Goal: Check status: Verify the current state of an ongoing process or item

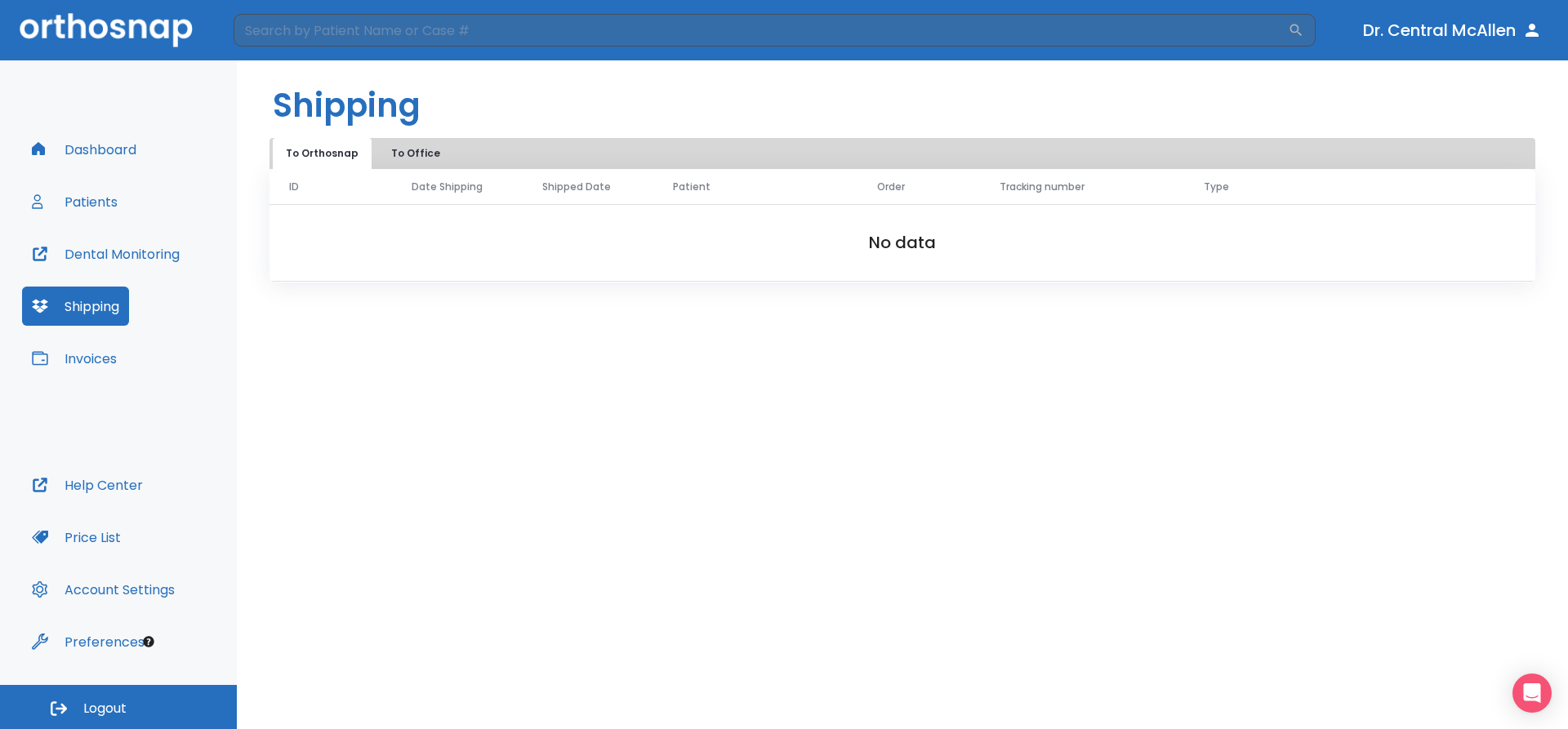
click at [92, 203] on button "Patients" at bounding box center [75, 202] width 105 height 39
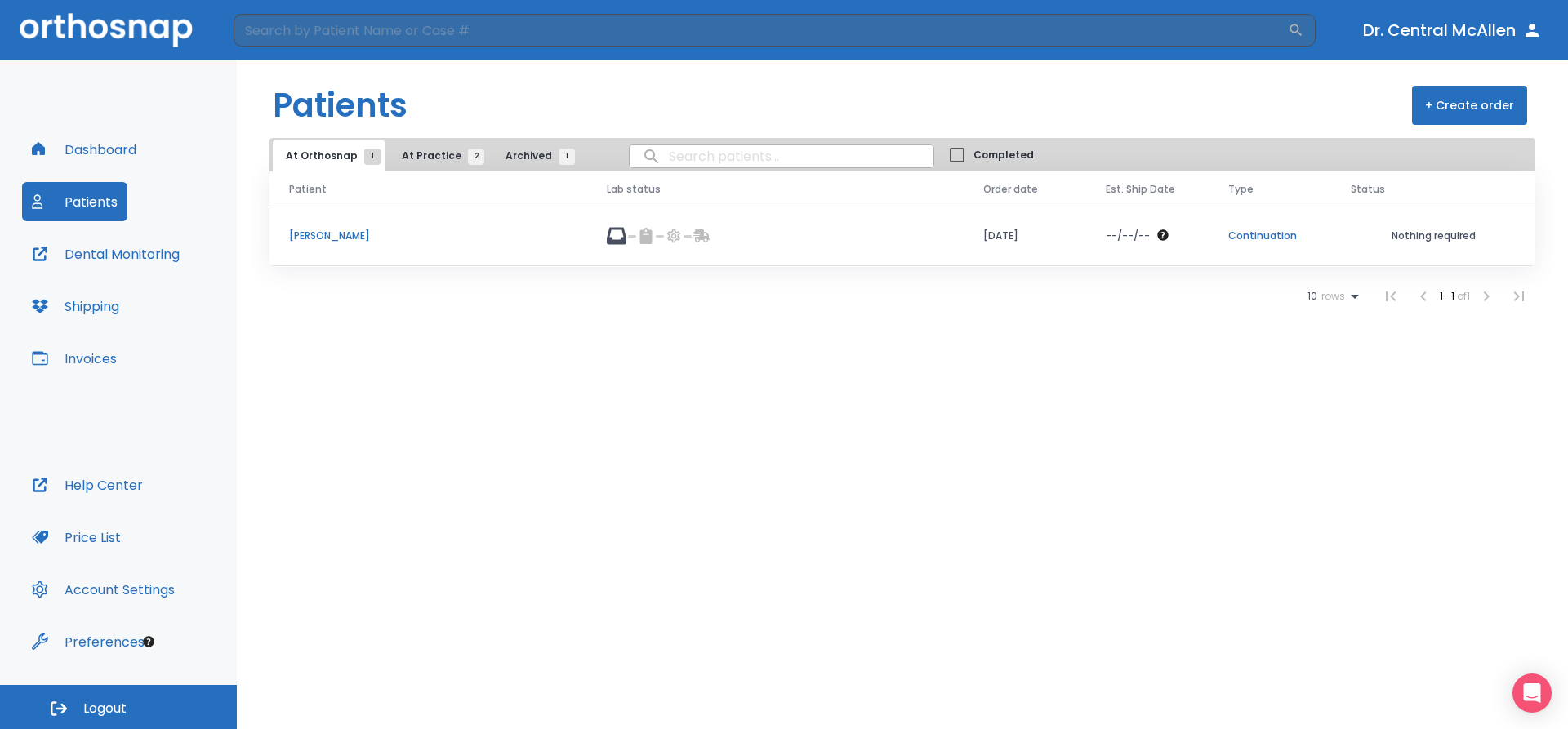
click at [327, 238] on p "[PERSON_NAME]" at bounding box center [428, 236] width 279 height 15
